Goal: Task Accomplishment & Management: Complete application form

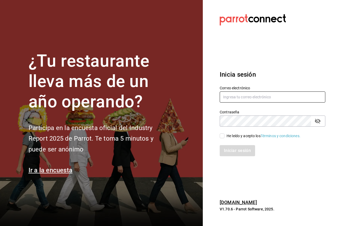
click at [247, 99] on input "text" at bounding box center [273, 96] width 106 height 11
type input "[PERSON_NAME][EMAIL_ADDRESS][DOMAIN_NAME]"
click at [236, 135] on div "He leído y acepto los Términos y condiciones." at bounding box center [263, 136] width 74 height 6
click at [224, 135] on input "He leído y acepto los Términos y condiciones." at bounding box center [222, 135] width 5 height 5
checkbox input "true"
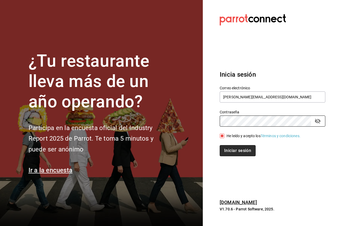
click at [238, 153] on button "Iniciar sesión" at bounding box center [238, 150] width 36 height 11
